Goal: Find specific fact: Find specific fact

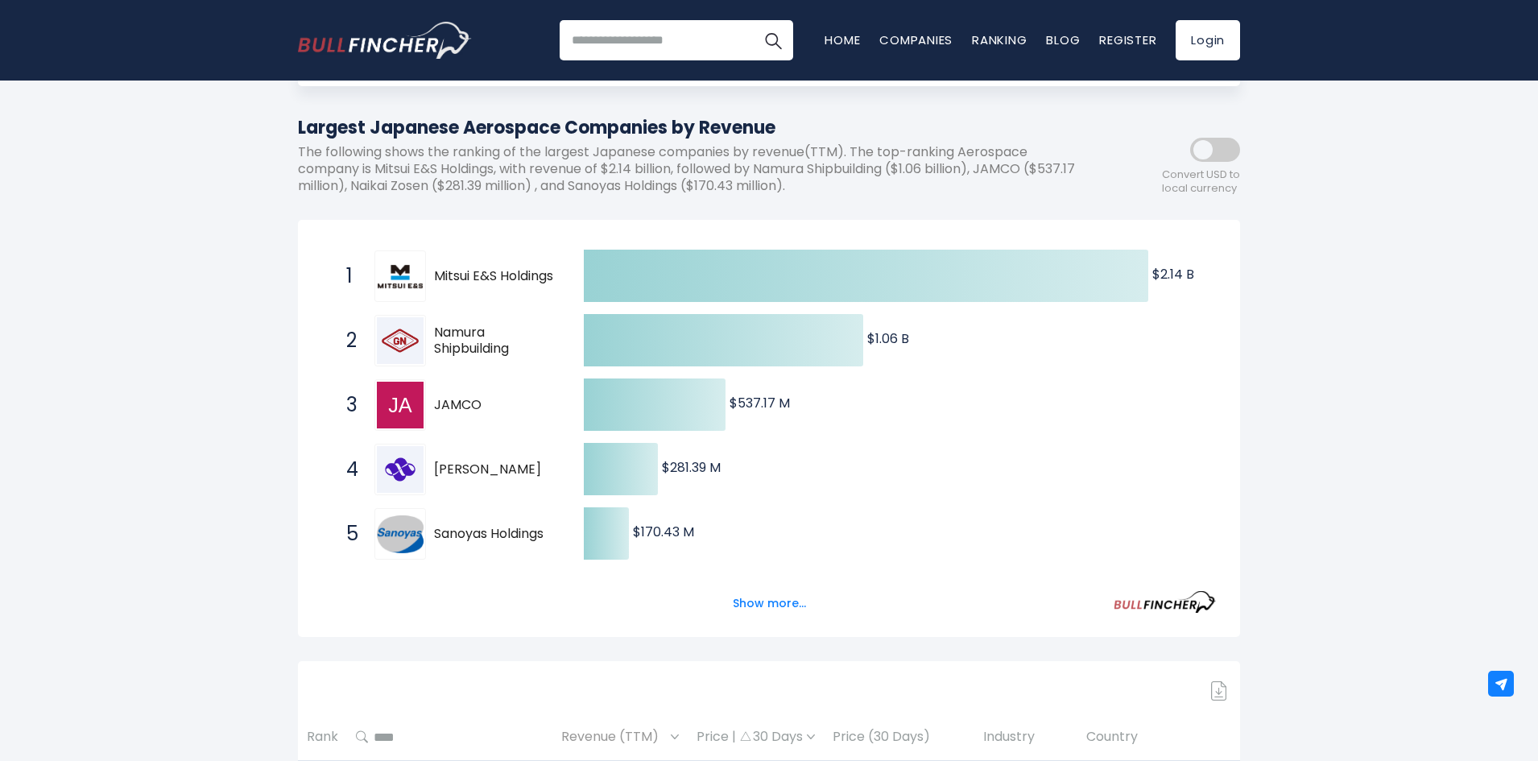
drag, startPoint x: 432, startPoint y: 531, endPoint x: 557, endPoint y: 531, distance: 125.6
click at [557, 531] on span "5 Sanoyas Holdings 7022.T" at bounding box center [451, 534] width 242 height 60
click at [774, 603] on button "Show more..." at bounding box center [769, 603] width 93 height 27
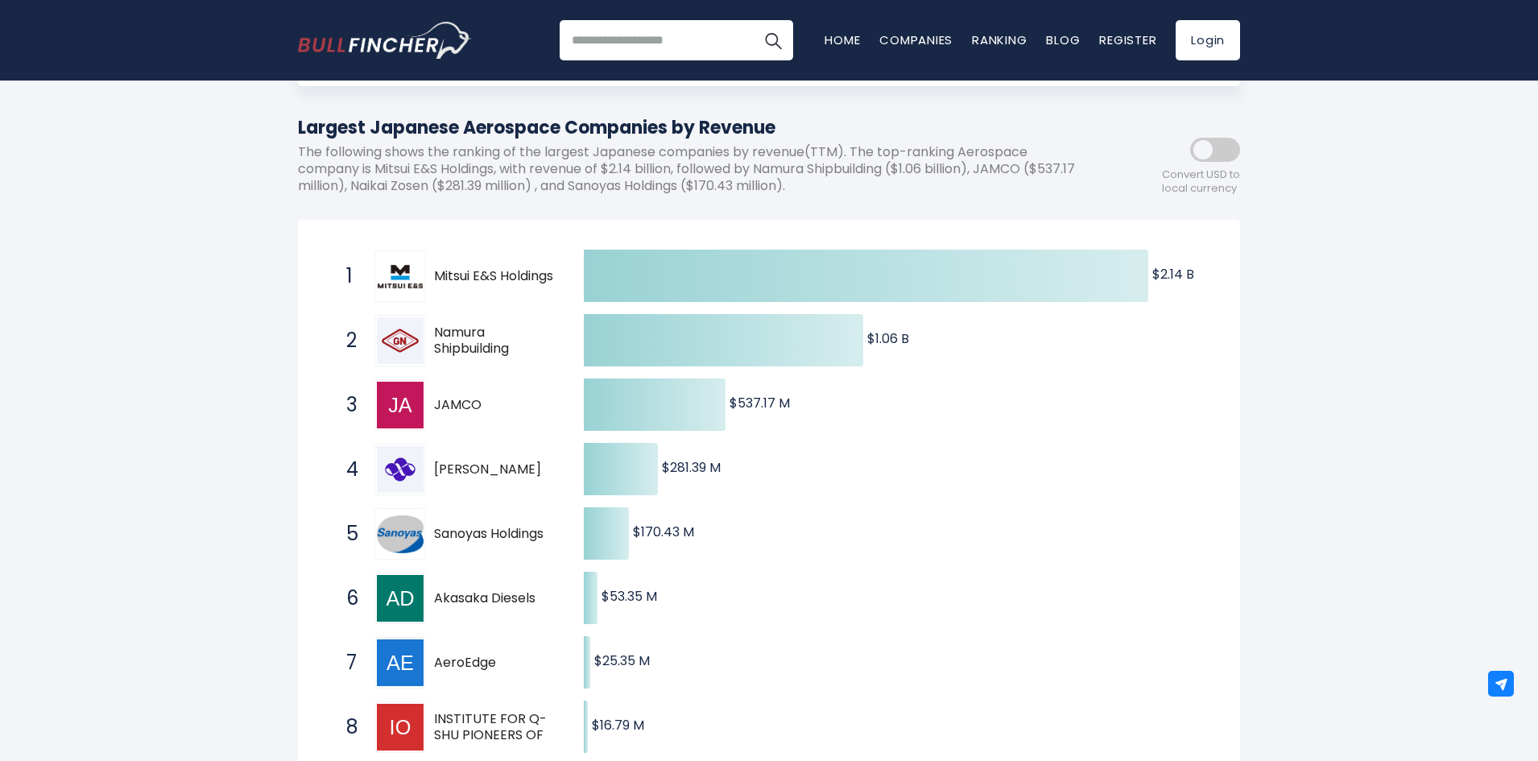
drag, startPoint x: 433, startPoint y: 534, endPoint x: 560, endPoint y: 536, distance: 127.2
click at [560, 536] on span "5 Sanoyas Holdings 7022.T" at bounding box center [451, 534] width 242 height 60
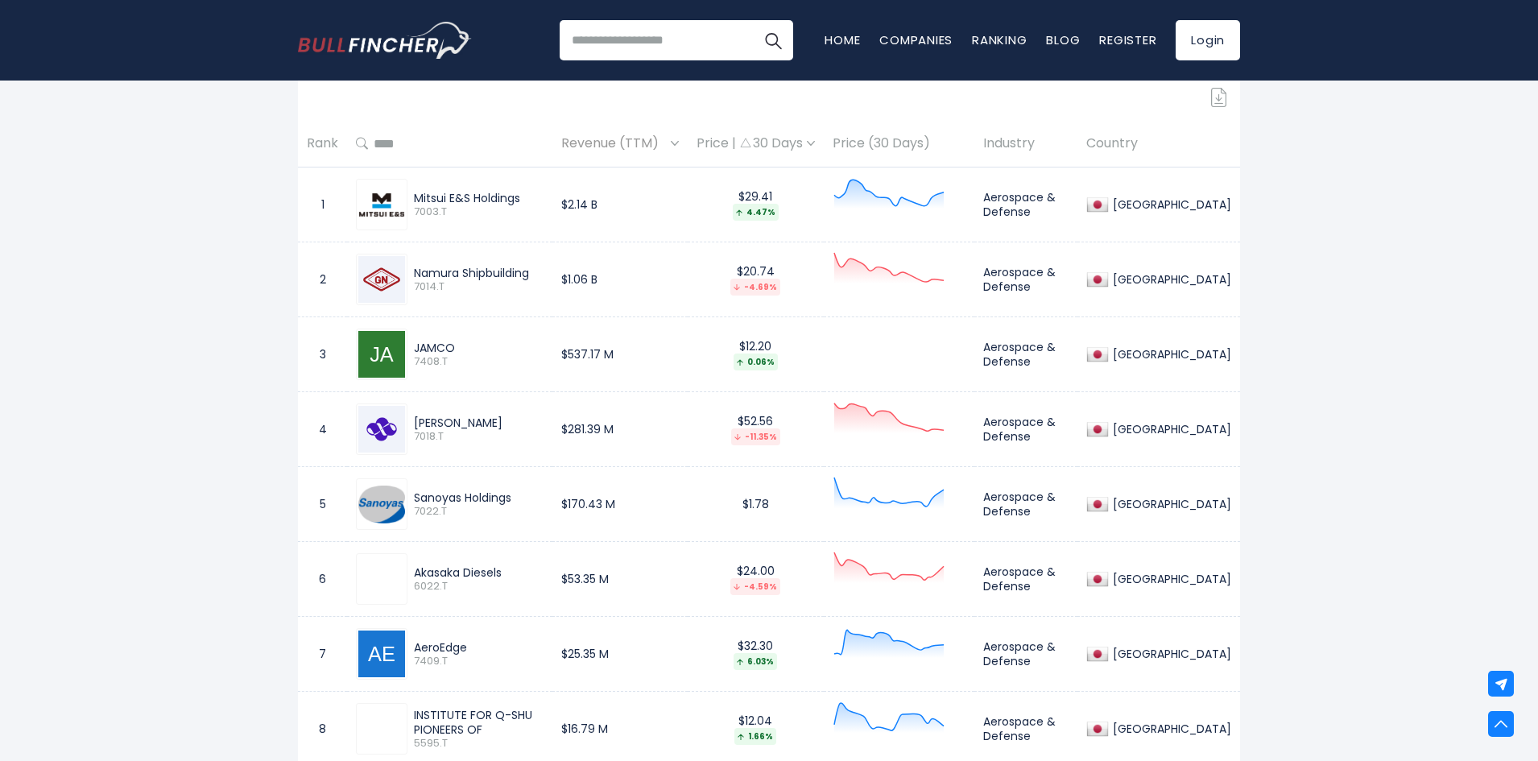
scroll to position [1073, 0]
drag, startPoint x: 414, startPoint y: 498, endPoint x: 531, endPoint y: 495, distance: 117.6
click at [531, 495] on div "Sanoyas Holdings" at bounding box center [479, 495] width 130 height 14
copy div "Sanoyas Holdings"
drag, startPoint x: 415, startPoint y: 570, endPoint x: 535, endPoint y: 577, distance: 120.2
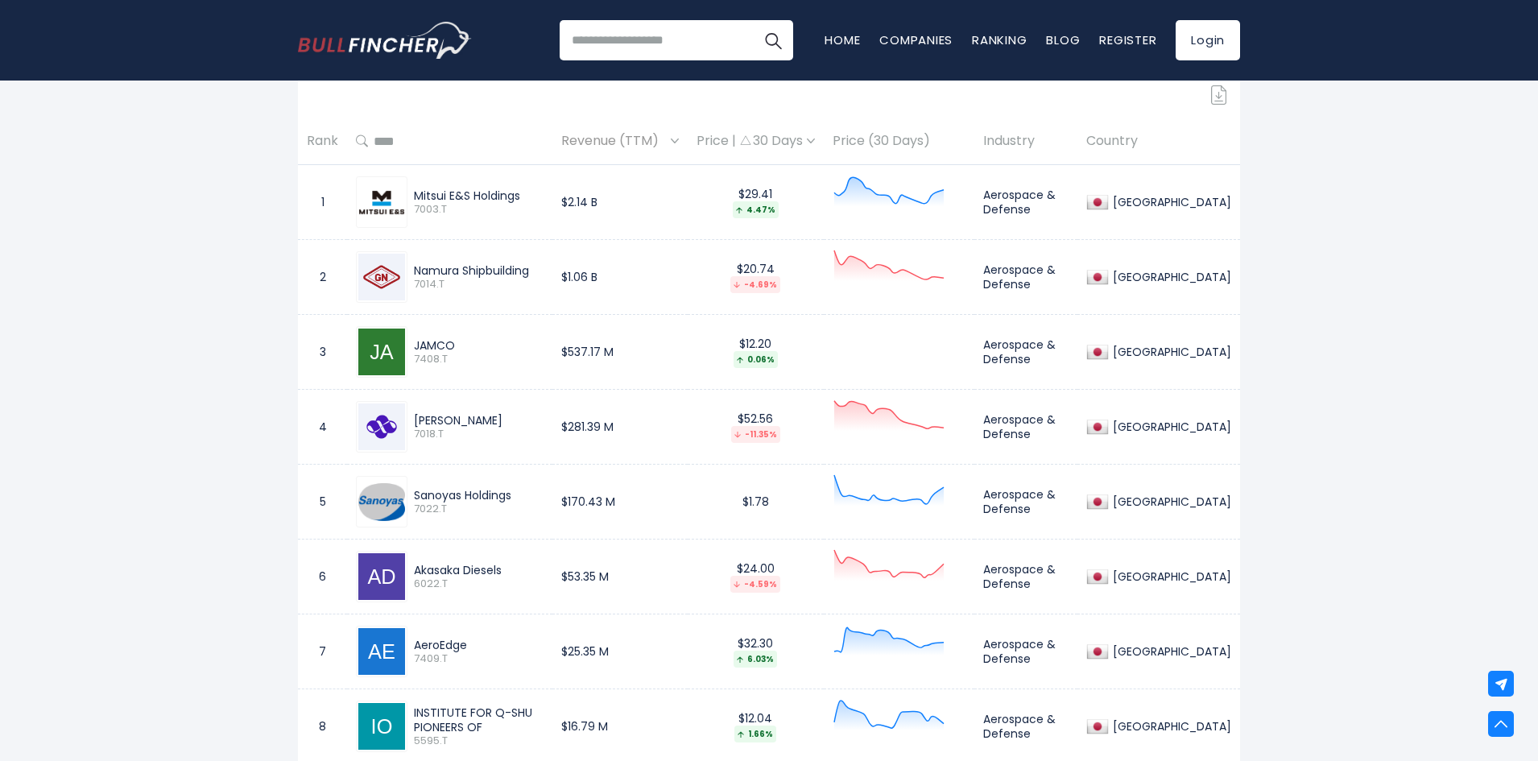
click at [535, 577] on div "Akasaka Diesels 6022.T" at bounding box center [475, 577] width 136 height 28
click at [513, 577] on div "Akasaka Diesels" at bounding box center [479, 570] width 130 height 14
drag, startPoint x: 413, startPoint y: 566, endPoint x: 527, endPoint y: 571, distance: 114.5
click at [527, 571] on div "Akasaka Diesels 6022.T" at bounding box center [475, 577] width 136 height 28
copy div "Akasaka Diesels"
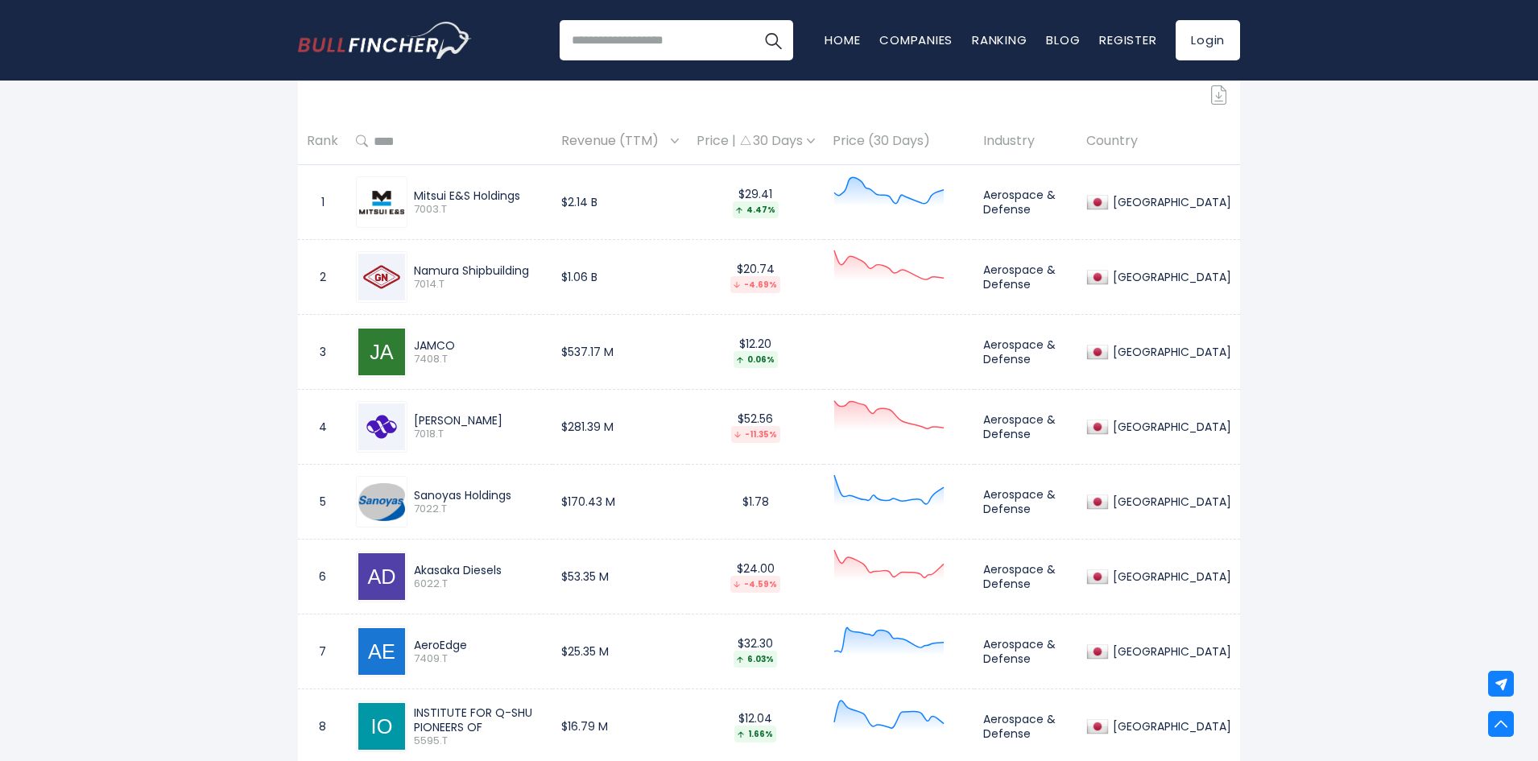
click at [179, 479] on div "[GEOGRAPHIC_DATA] Entire World 30,364 [GEOGRAPHIC_DATA]" at bounding box center [769, 15] width 1538 height 1969
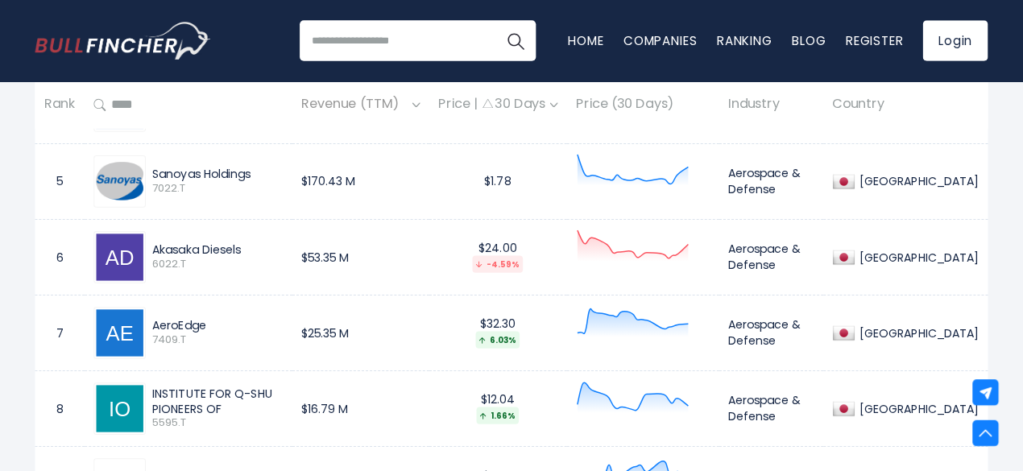
scroll to position [1375, 0]
